Goal: Task Accomplishment & Management: Manage account settings

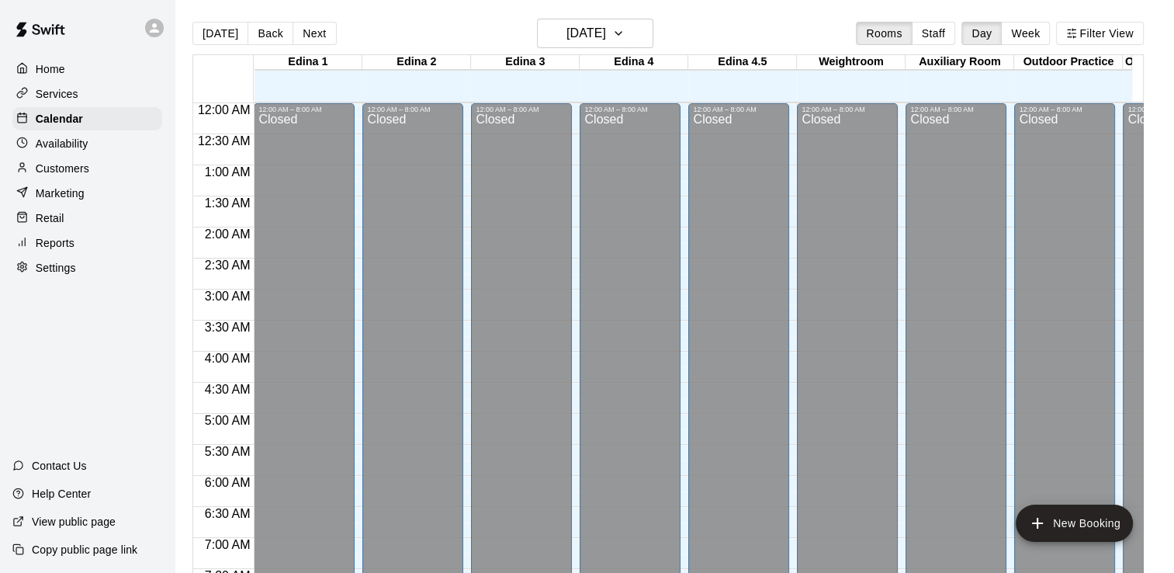
scroll to position [837, 0]
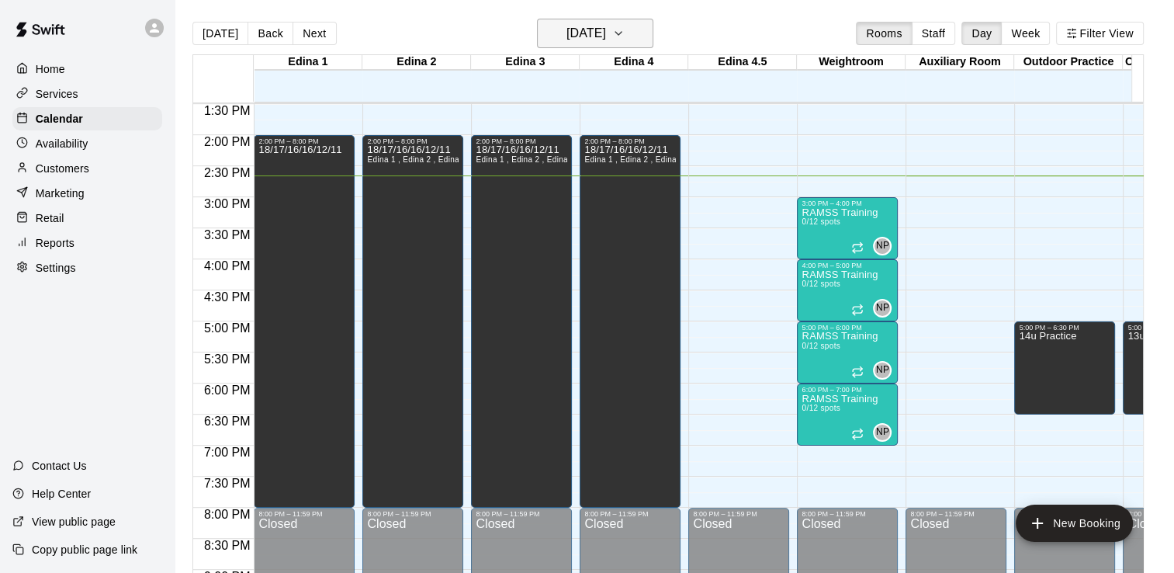
click at [625, 33] on icon "button" at bounding box center [618, 33] width 12 height 19
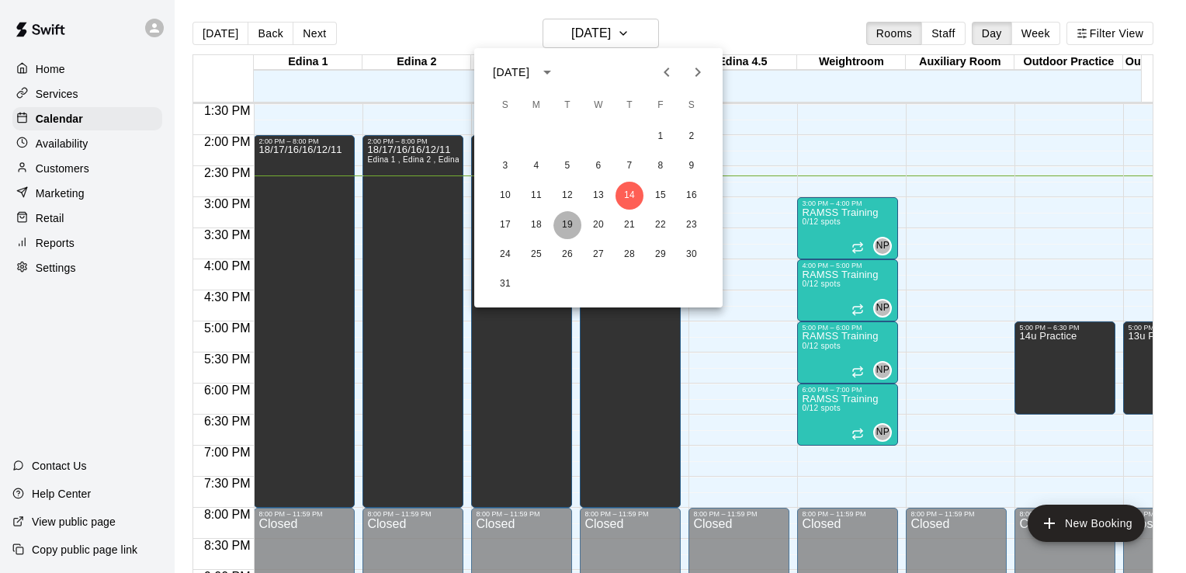
click at [568, 226] on button "19" at bounding box center [567, 225] width 28 height 28
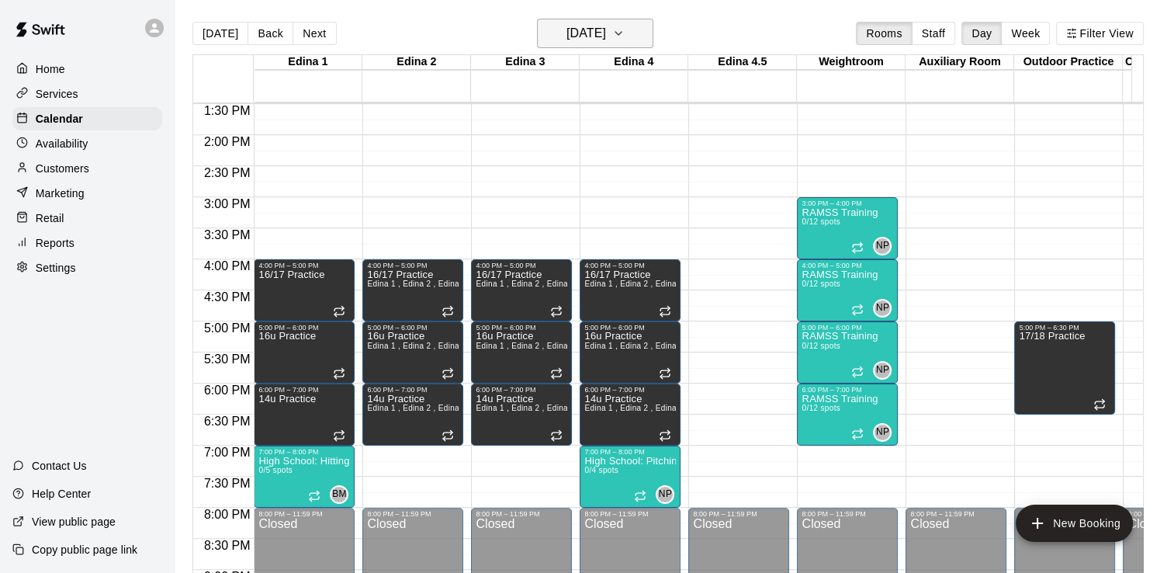
click at [625, 32] on icon "button" at bounding box center [618, 33] width 12 height 19
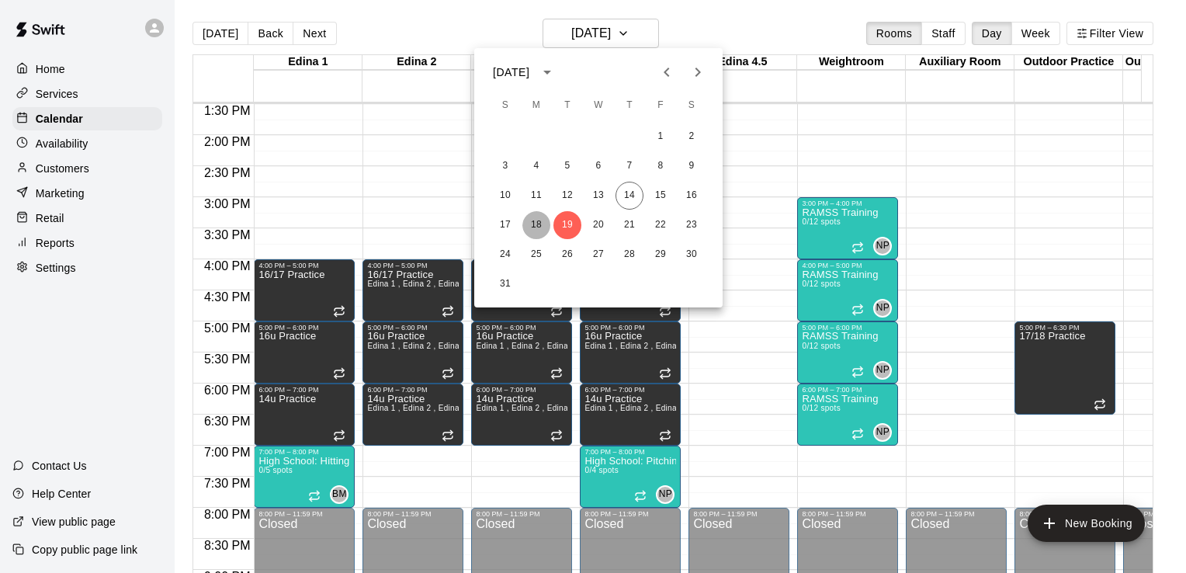
click at [543, 222] on button "18" at bounding box center [536, 225] width 28 height 28
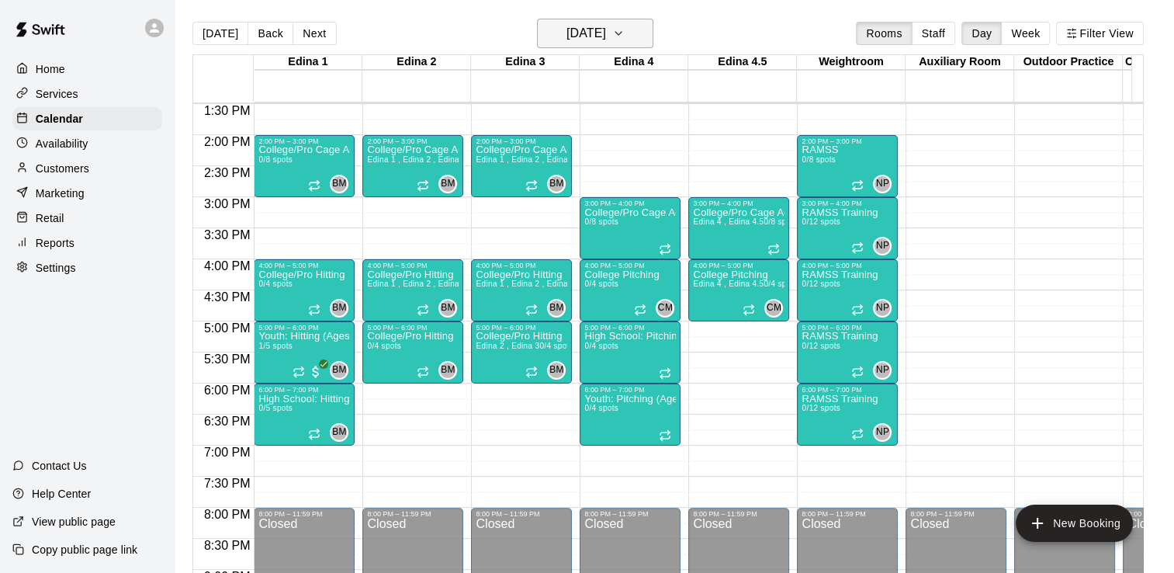
click at [625, 33] on icon "button" at bounding box center [618, 33] width 12 height 19
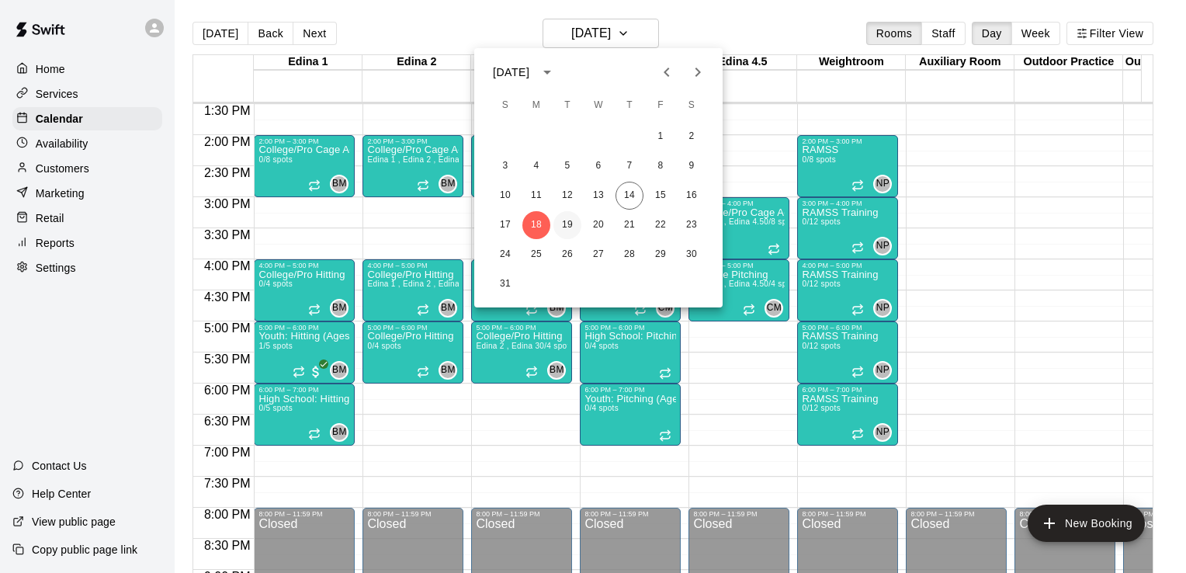
click at [570, 224] on button "19" at bounding box center [567, 225] width 28 height 28
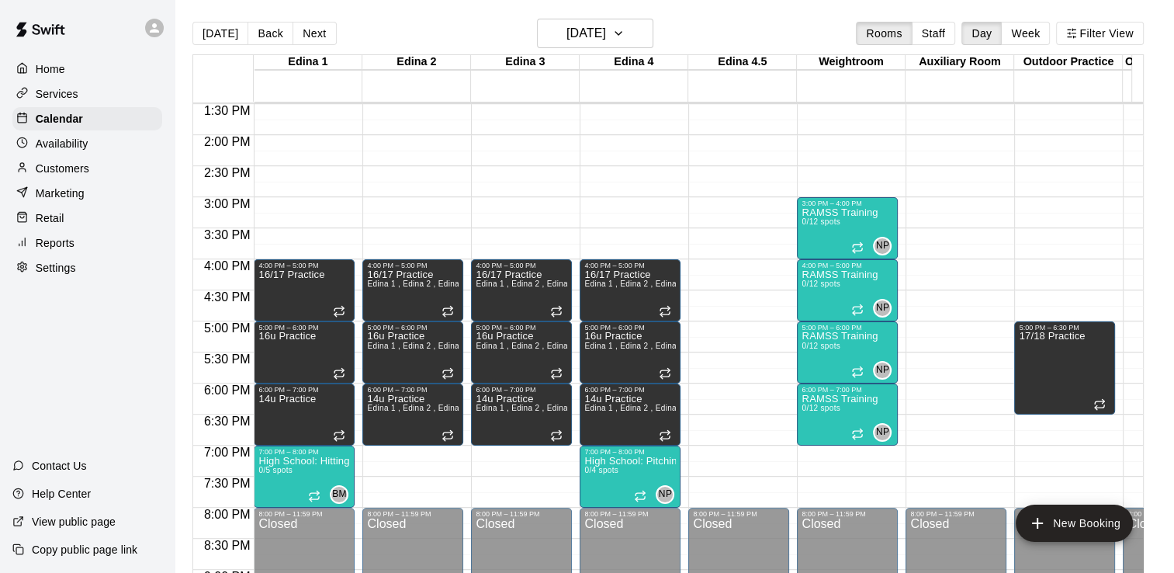
click at [75, 523] on p "View public page" at bounding box center [74, 522] width 84 height 16
click at [821, 96] on div at bounding box center [851, 94] width 109 height 16
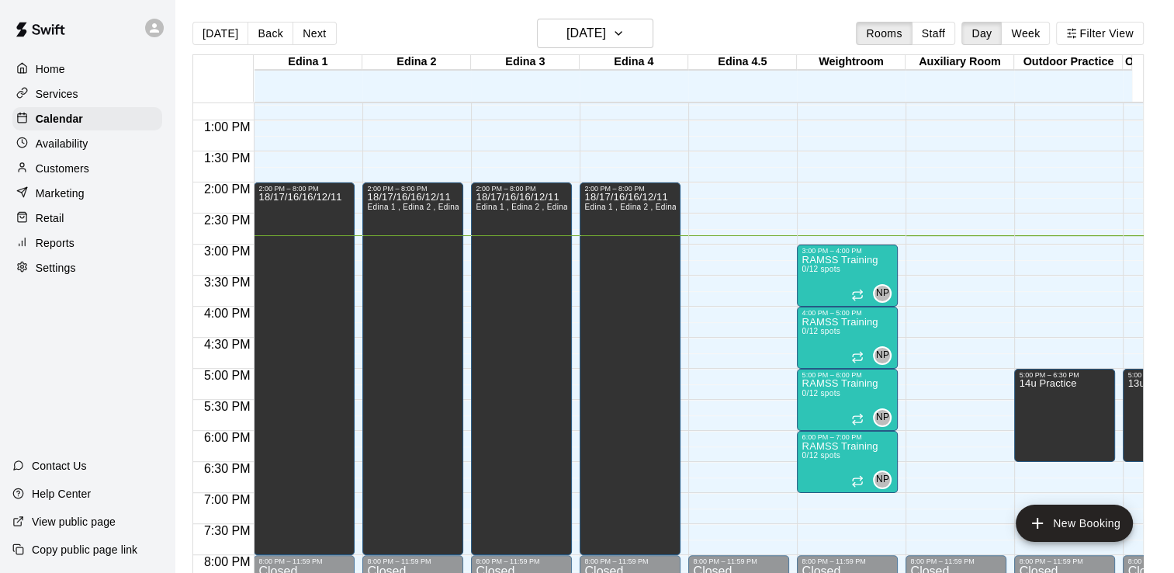
scroll to position [796, 0]
